Goal: Find specific page/section: Find specific page/section

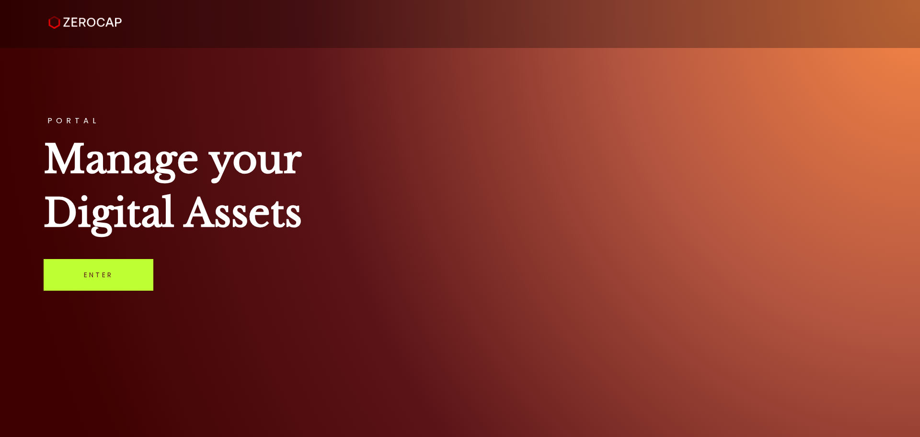
click at [80, 268] on link "Enter" at bounding box center [99, 275] width 110 height 32
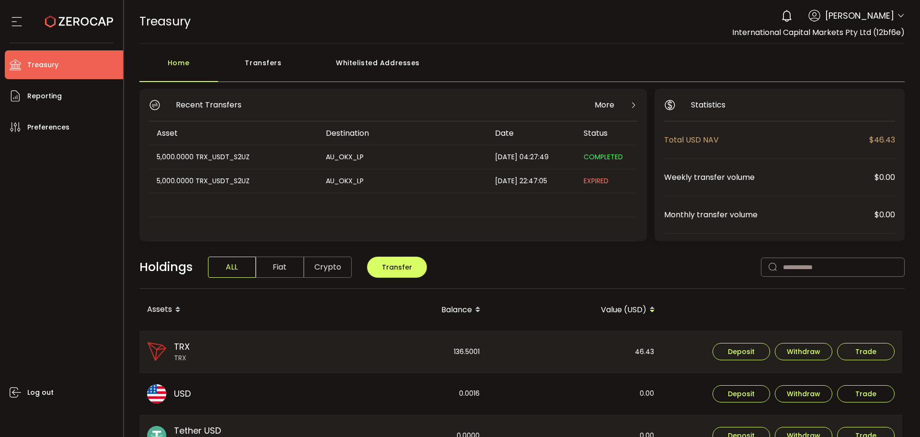
click at [489, 265] on div "Holdings ALL Fiat Crypto Transfer" at bounding box center [523, 272] width 766 height 33
click at [57, 100] on span "Reporting" at bounding box center [44, 96] width 35 height 14
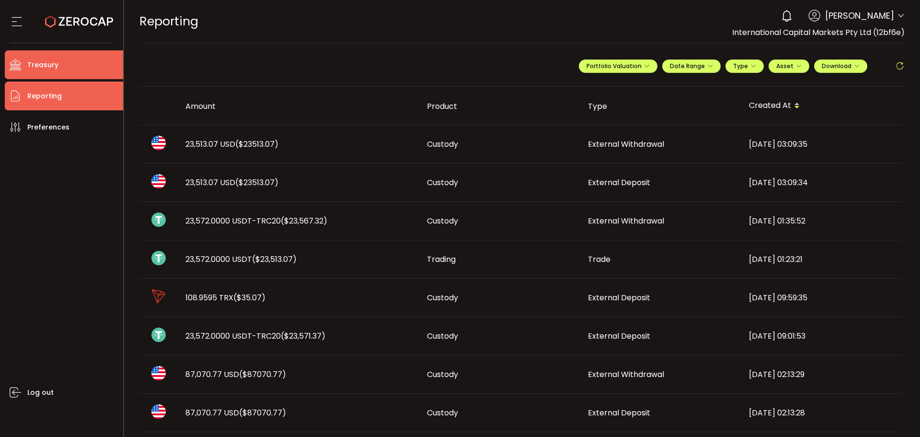
click at [50, 78] on li "Treasury" at bounding box center [64, 64] width 118 height 29
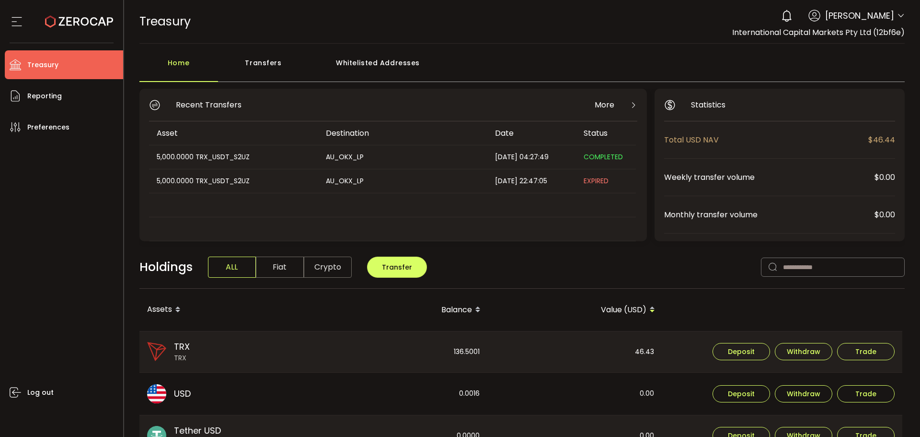
scroll to position [48, 0]
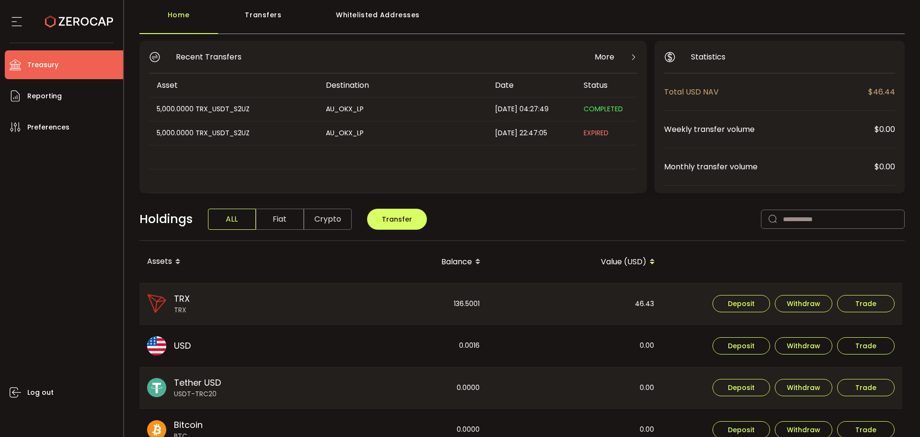
click at [439, 368] on div "0.0000" at bounding box center [401, 387] width 174 height 41
